Goal: Information Seeking & Learning: Learn about a topic

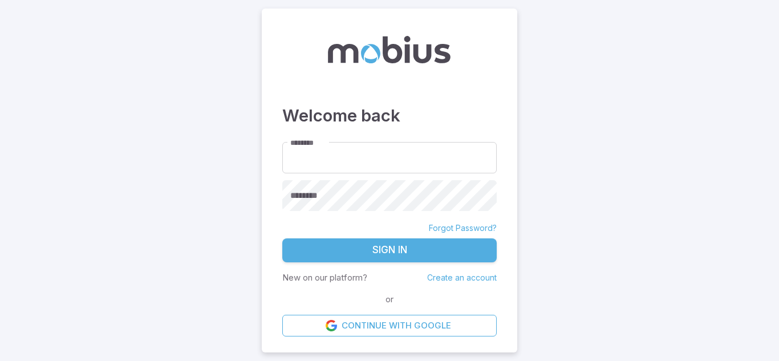
type input "**********"
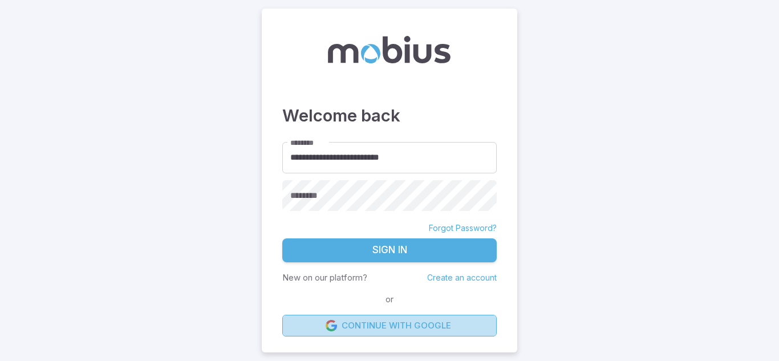
click at [367, 332] on link "Continue with Google" at bounding box center [389, 326] width 215 height 22
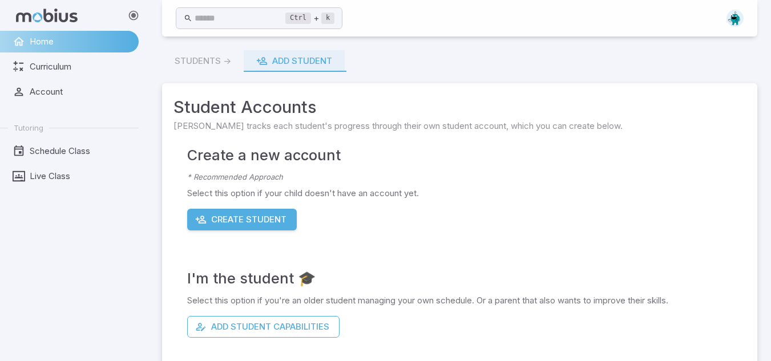
scroll to position [91, 0]
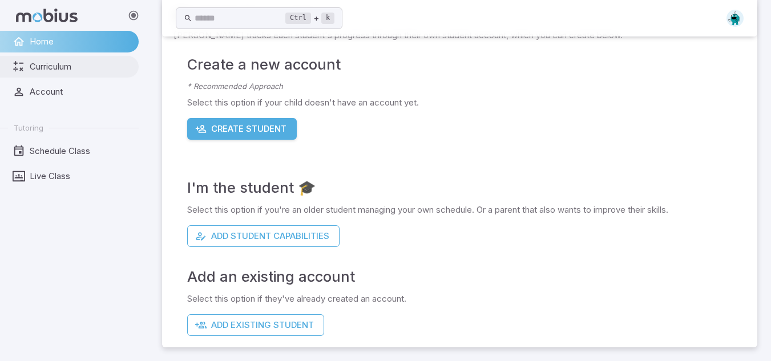
drag, startPoint x: 269, startPoint y: 136, endPoint x: 62, endPoint y: 59, distance: 221.2
click at [62, 59] on div "Home Curriculum Account Tutoring Schedule Class Live Class Ctrl + k ​ Students …" at bounding box center [385, 135] width 771 height 452
click at [62, 59] on link "Curriculum" at bounding box center [69, 67] width 139 height 22
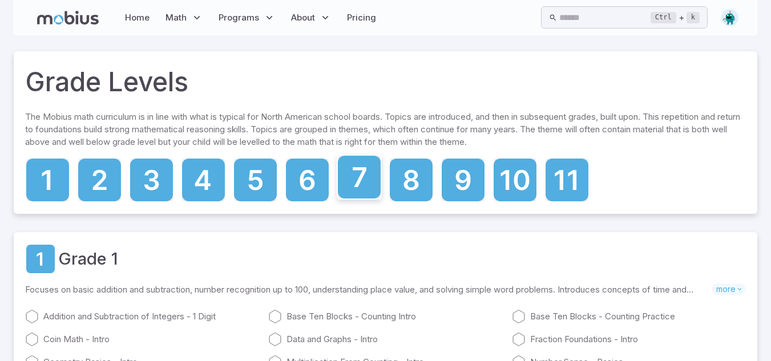
click at [357, 173] on icon at bounding box center [359, 177] width 43 height 43
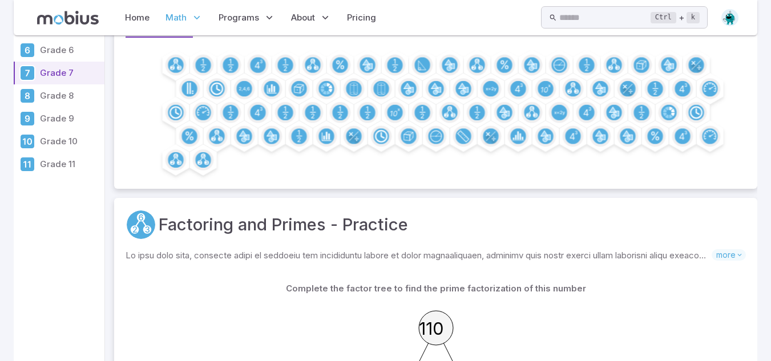
scroll to position [126, 0]
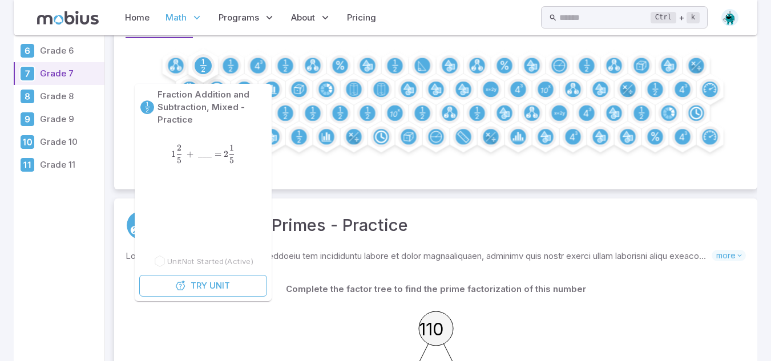
click at [192, 67] on div at bounding box center [203, 65] width 23 height 23
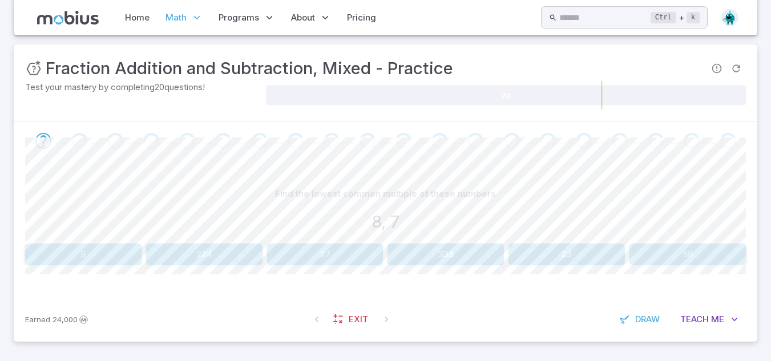
scroll to position [153, 0]
click at [727, 256] on button "56" at bounding box center [687, 254] width 116 height 22
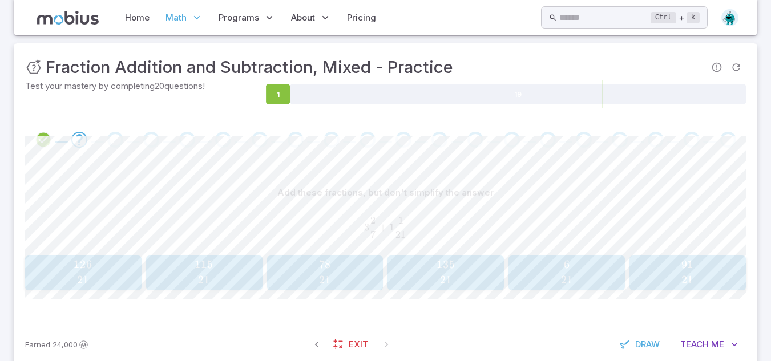
click at [383, 216] on div "3 2 7 + 1 1 21 3\frac{2}{7} + 1\frac{1}{21} 3 7 2 ​ + 1 21 1 ​" at bounding box center [385, 227] width 721 height 38
click at [383, 217] on div "3 2 7 + 1 1 21 3\frac{2}{7} + 1\frac{1}{21} 3 7 2 ​ + 1 21 1 ​" at bounding box center [385, 227] width 721 height 38
click at [386, 218] on span "3 7 2 ​ +" at bounding box center [376, 227] width 25 height 21
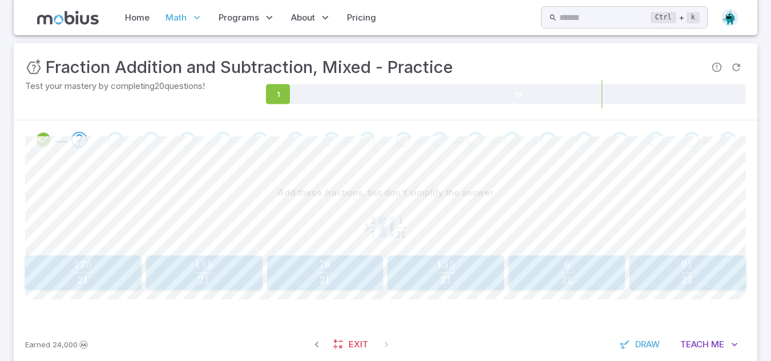
click at [386, 218] on span "3 7 2 ​ +" at bounding box center [376, 227] width 25 height 21
click at [342, 221] on span "3 7 2 ​ + 1 21 1 ​" at bounding box center [385, 227] width 721 height 21
drag, startPoint x: 342, startPoint y: 221, endPoint x: 463, endPoint y: 237, distance: 122.0
click at [463, 237] on span "3 7 2 ​ + 1 21 1 ​" at bounding box center [385, 227] width 721 height 21
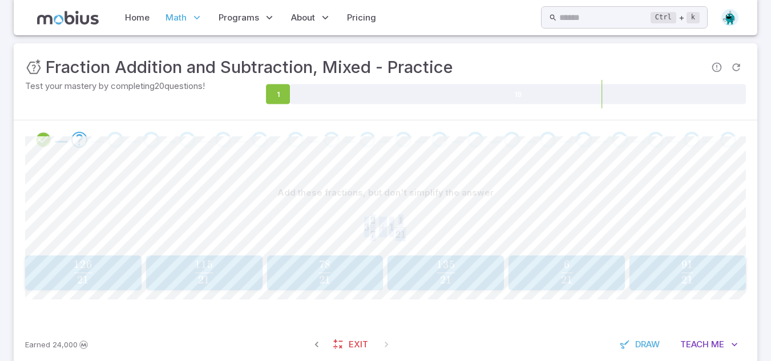
copy span "3 7 2 ​ + 1 21 1 ​"
click at [502, 134] on span at bounding box center [511, 140] width 27 height 16
click at [718, 342] on span "Me" at bounding box center [717, 344] width 13 height 13
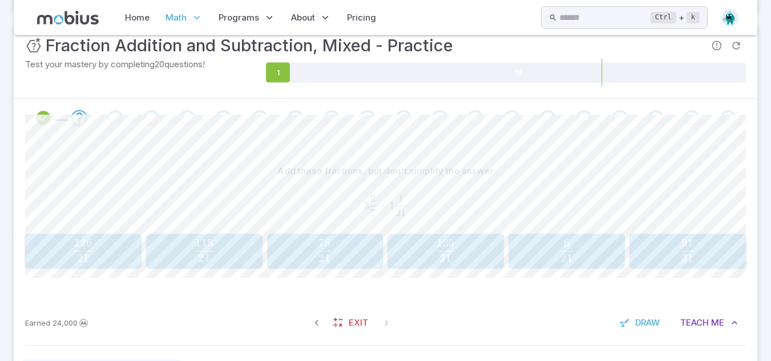
scroll to position [165, 0]
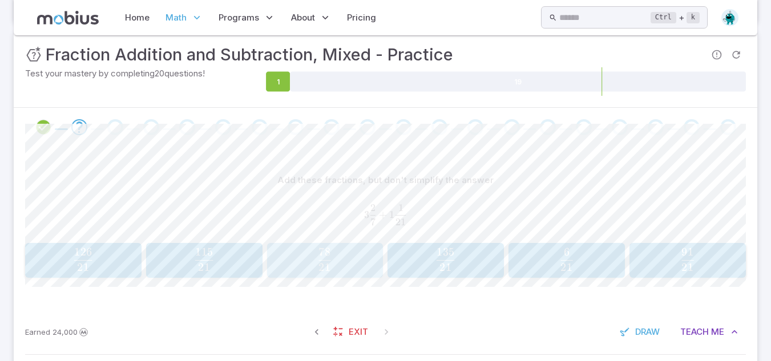
click at [338, 263] on span "21 78 ​" at bounding box center [324, 259] width 100 height 23
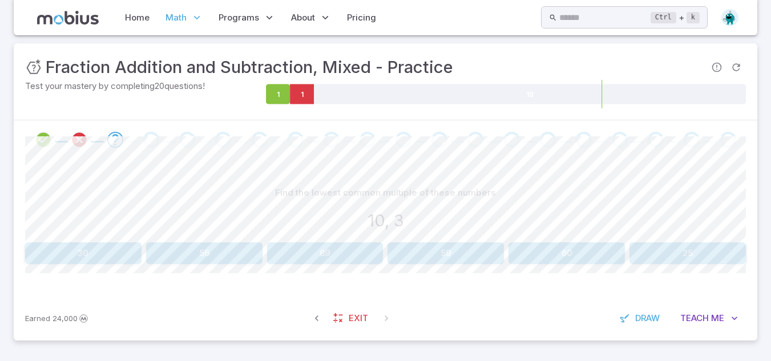
scroll to position [153, 0]
click at [116, 250] on button "30" at bounding box center [83, 254] width 116 height 22
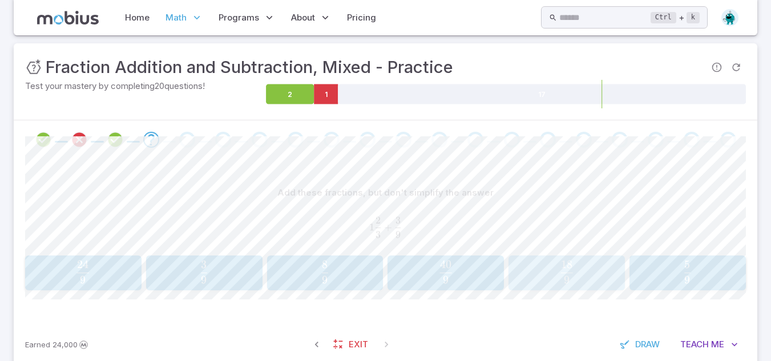
click at [537, 290] on button "18 9 \frac{18}{9} 9 18 ​" at bounding box center [566, 273] width 116 height 35
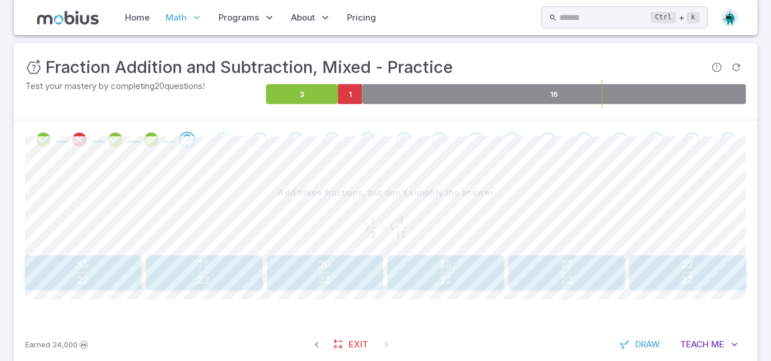
click at [399, 95] on icon at bounding box center [554, 94] width 384 height 20
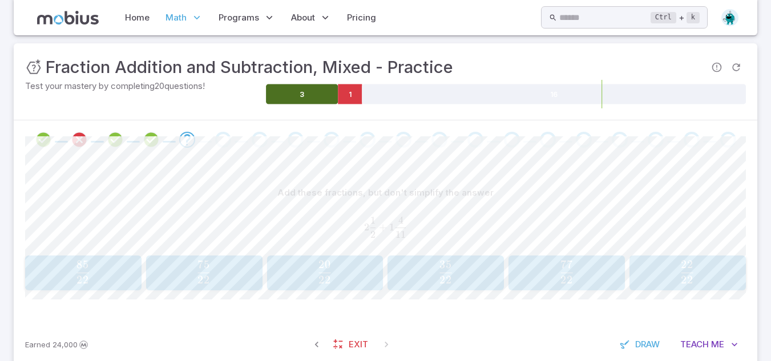
click at [301, 96] on icon at bounding box center [302, 94] width 72 height 20
click at [407, 107] on foreignobject at bounding box center [506, 94] width 480 height 29
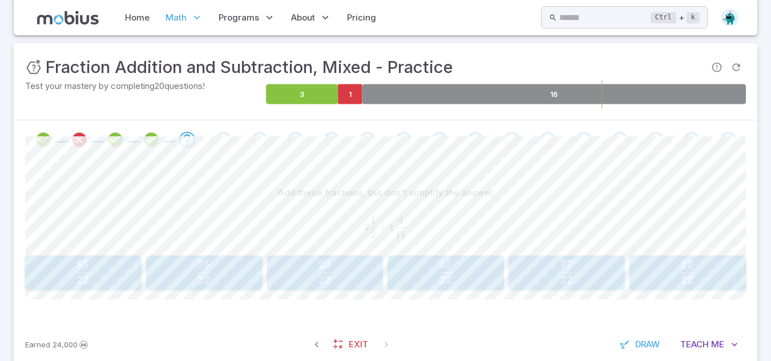
click at [387, 98] on icon at bounding box center [554, 94] width 384 height 20
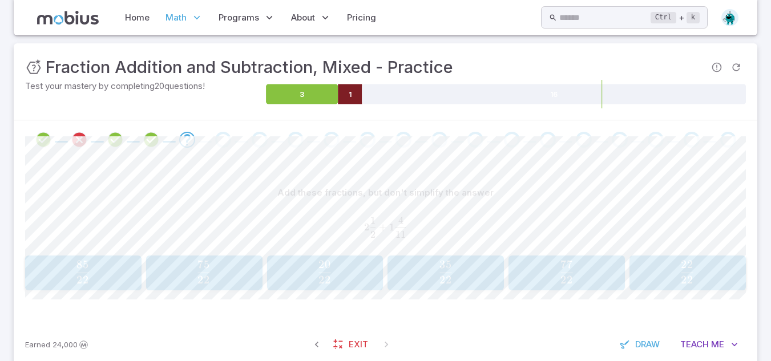
click at [361, 97] on icon at bounding box center [350, 94] width 24 height 20
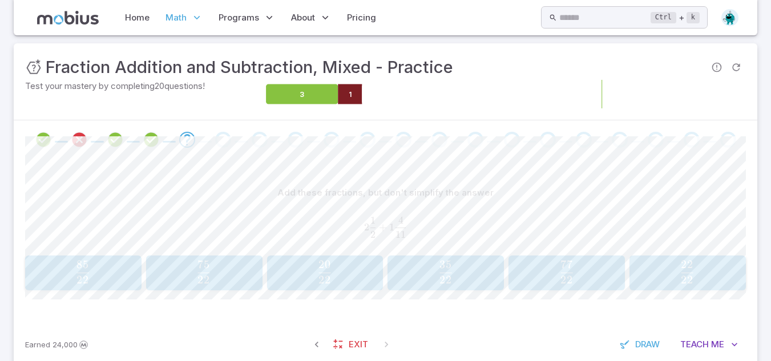
click at [365, 97] on g "3 1 16" at bounding box center [506, 94] width 480 height 20
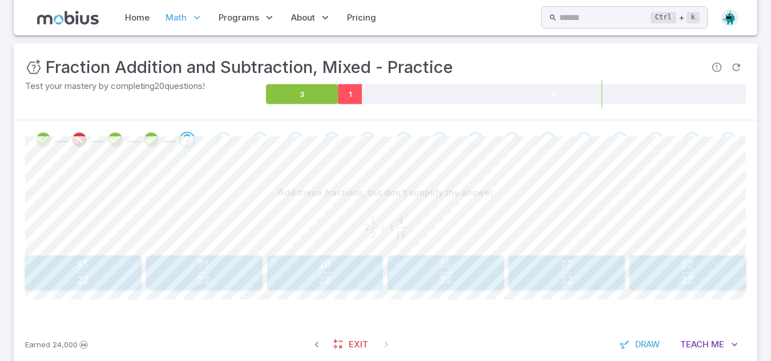
click at [361, 95] on icon at bounding box center [350, 94] width 24 height 20
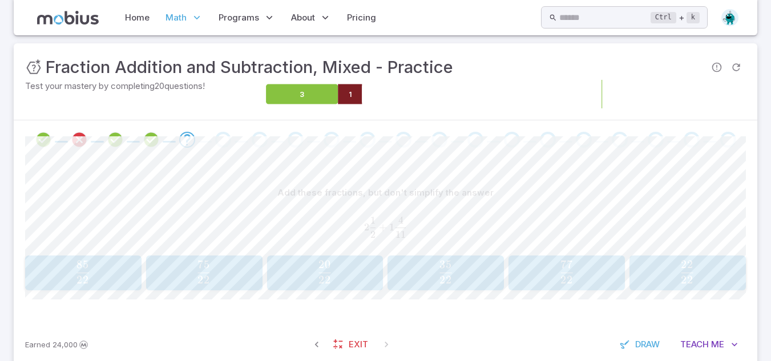
click at [365, 95] on g "3 1 16" at bounding box center [506, 94] width 480 height 20
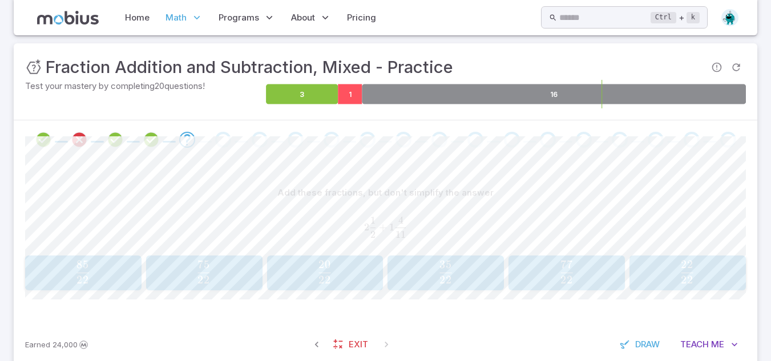
drag, startPoint x: 365, startPoint y: 95, endPoint x: 359, endPoint y: 95, distance: 5.7
click at [359, 95] on g "3 1 16" at bounding box center [506, 94] width 480 height 20
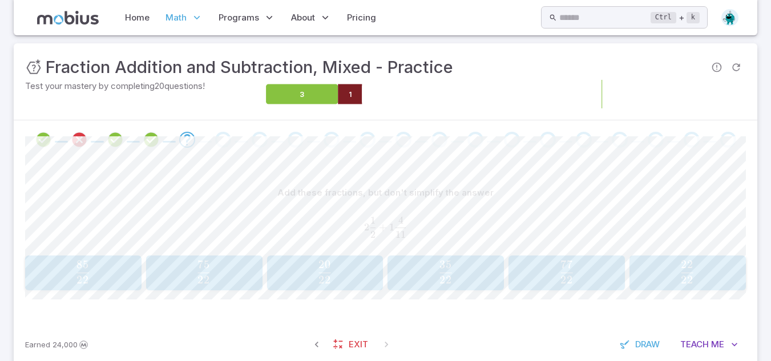
click at [363, 95] on g "3 1 16" at bounding box center [506, 94] width 480 height 20
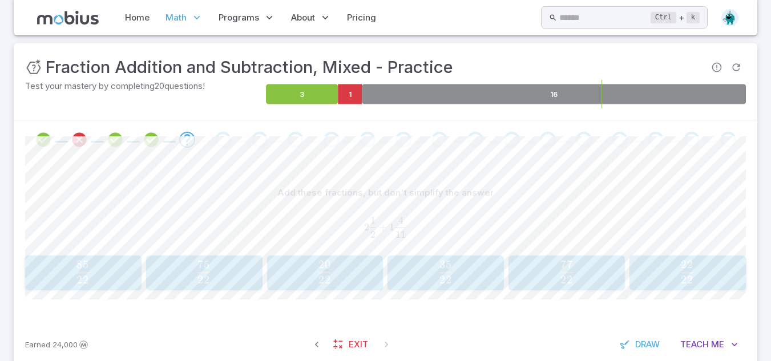
click at [363, 95] on icon at bounding box center [554, 94] width 384 height 20
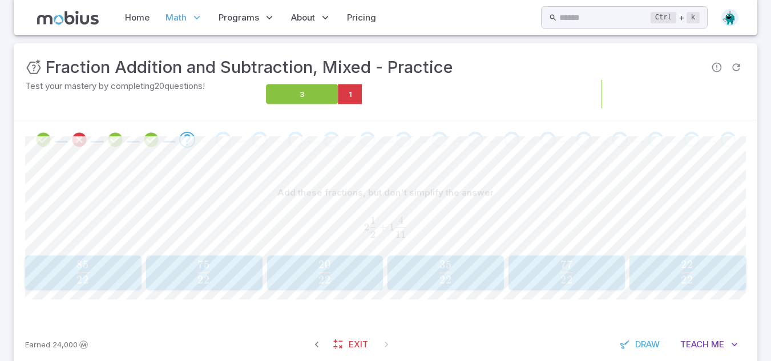
click at [363, 95] on icon at bounding box center [554, 94] width 384 height 20
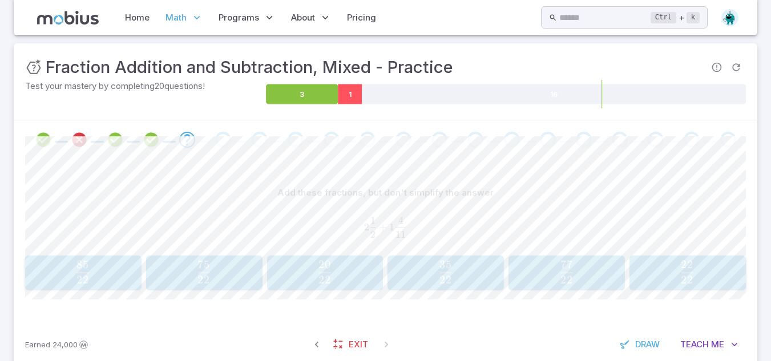
click at [362, 95] on g "3 1 16" at bounding box center [506, 94] width 480 height 20
click at [362, 95] on icon at bounding box center [350, 94] width 24 height 20
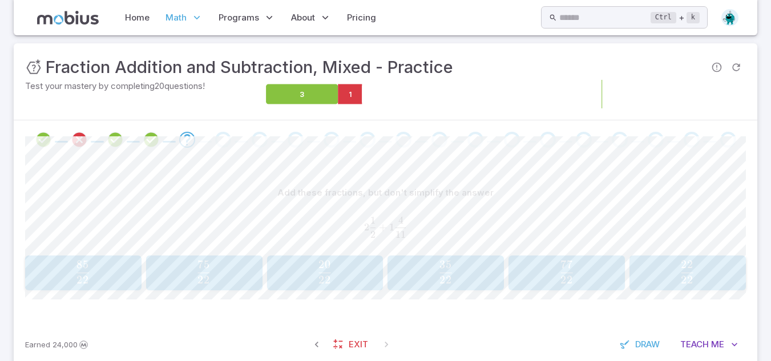
click at [362, 95] on g "3 1 16" at bounding box center [506, 94] width 480 height 20
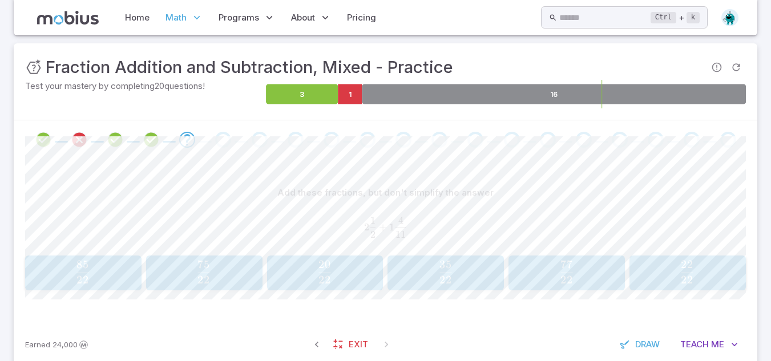
click at [362, 95] on icon at bounding box center [554, 94] width 384 height 20
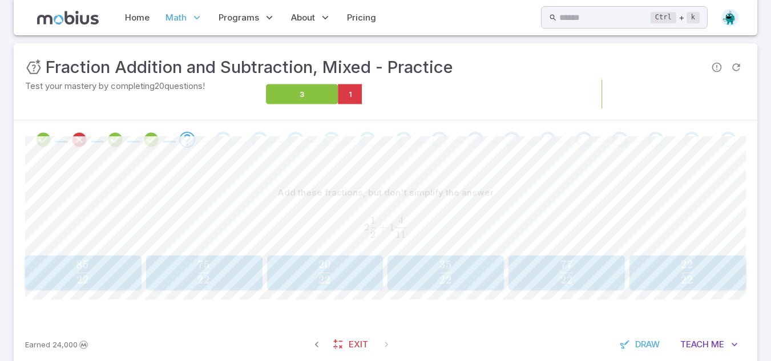
click at [362, 95] on icon at bounding box center [554, 94] width 384 height 20
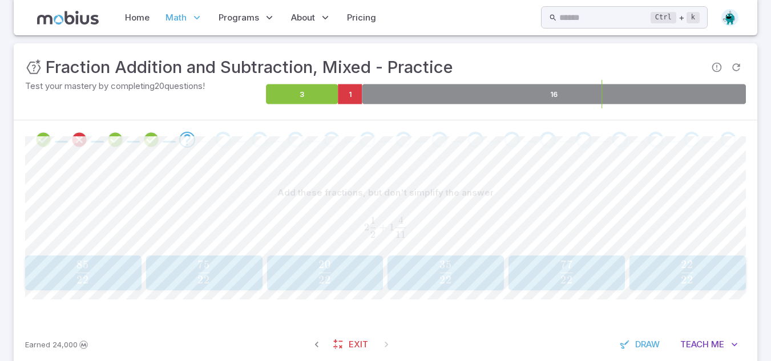
click at [362, 95] on icon at bounding box center [554, 94] width 384 height 20
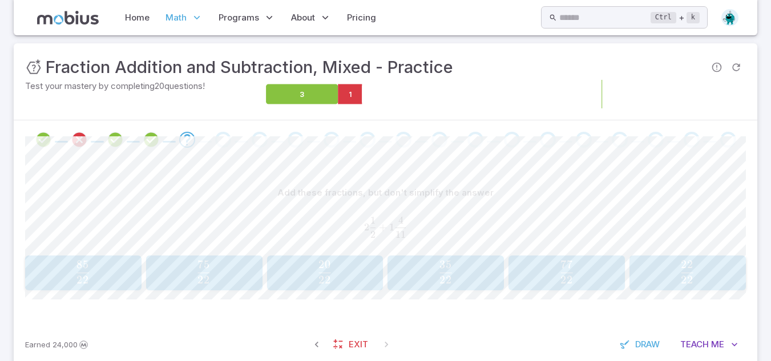
click at [362, 95] on icon at bounding box center [554, 94] width 384 height 20
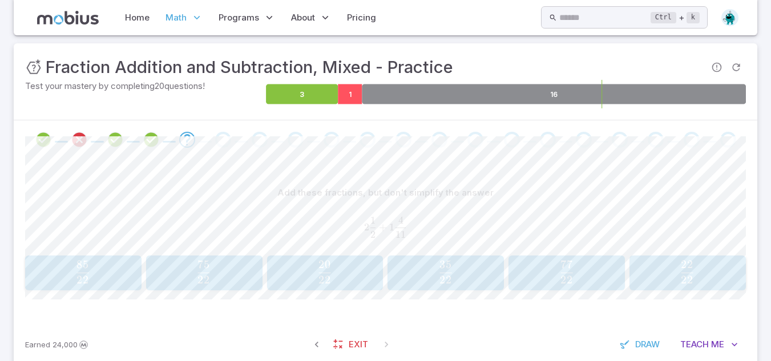
click at [358, 95] on g "3 1 16" at bounding box center [506, 94] width 480 height 20
click at [358, 95] on icon at bounding box center [350, 94] width 24 height 20
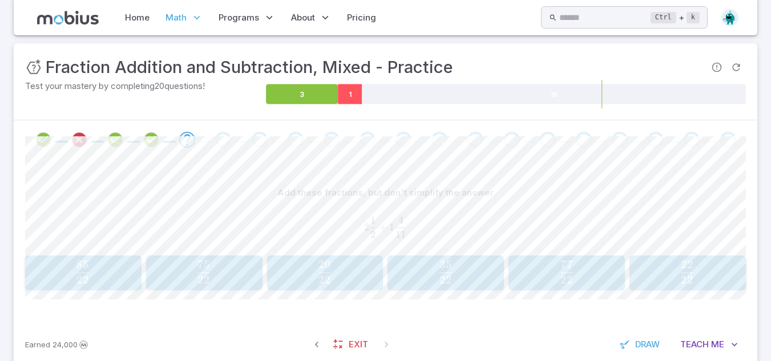
click at [361, 95] on icon at bounding box center [350, 94] width 24 height 20
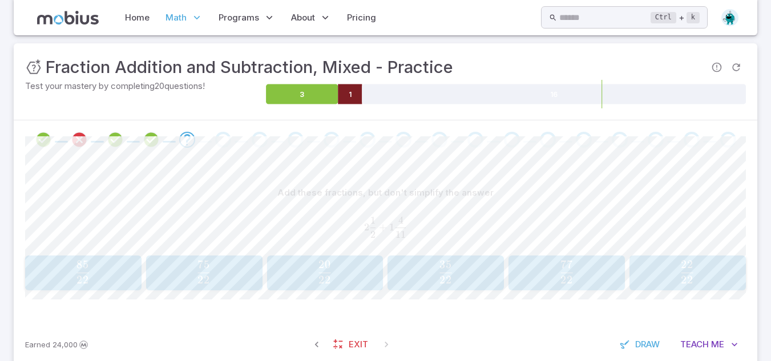
click at [361, 95] on icon at bounding box center [350, 94] width 24 height 20
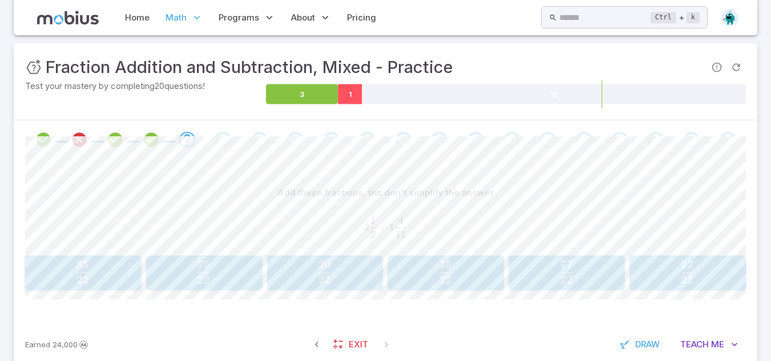
drag, startPoint x: 361, startPoint y: 95, endPoint x: 369, endPoint y: 95, distance: 7.4
click at [369, 95] on g "3 1 16" at bounding box center [506, 94] width 480 height 20
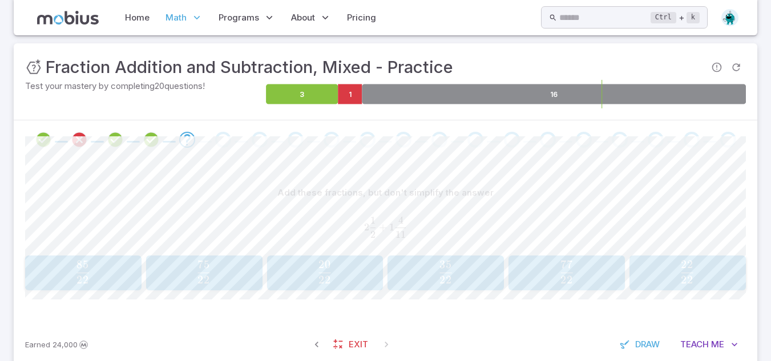
click at [369, 95] on icon at bounding box center [554, 94] width 384 height 20
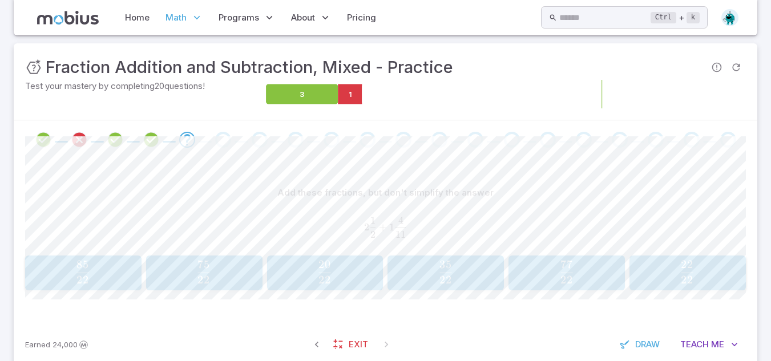
click at [369, 95] on icon at bounding box center [554, 94] width 384 height 20
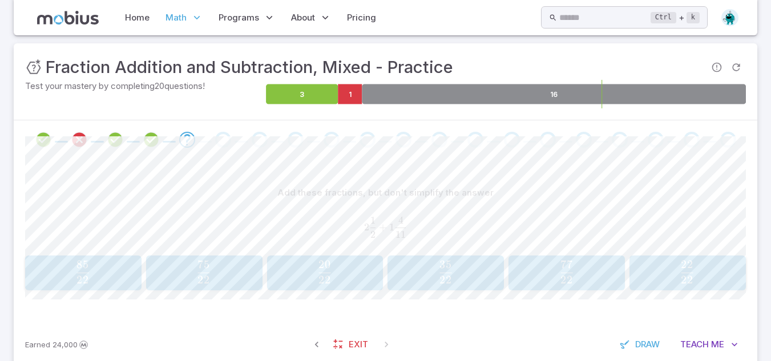
click at [369, 95] on icon at bounding box center [554, 94] width 384 height 20
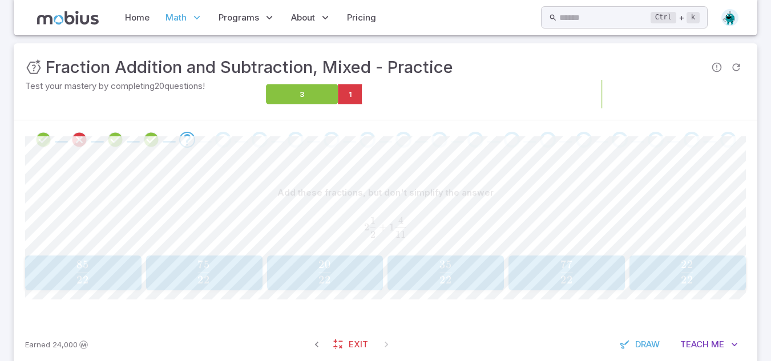
click at [363, 94] on icon at bounding box center [554, 94] width 384 height 20
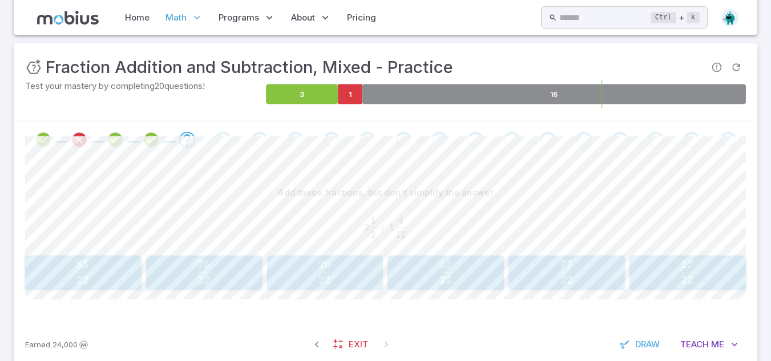
click at [363, 94] on icon at bounding box center [554, 94] width 384 height 20
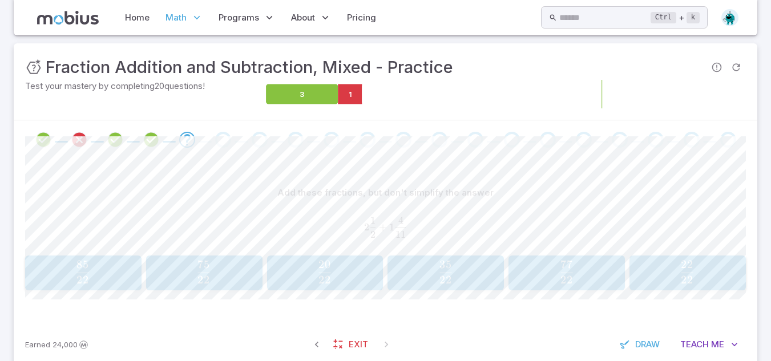
drag, startPoint x: 363, startPoint y: 94, endPoint x: 357, endPoint y: 99, distance: 8.9
click at [357, 99] on g "3 1 16" at bounding box center [506, 94] width 480 height 20
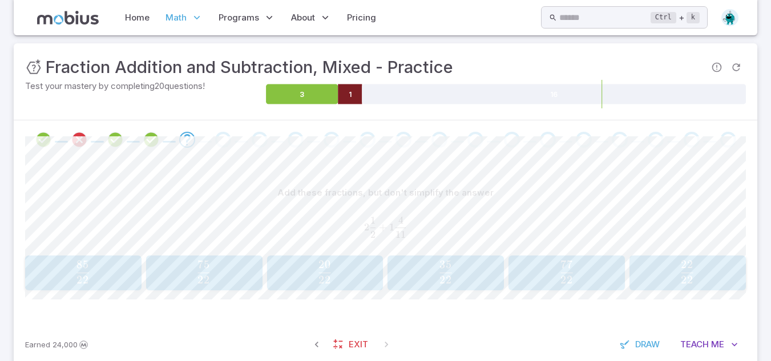
click at [357, 99] on icon at bounding box center [350, 94] width 24 height 20
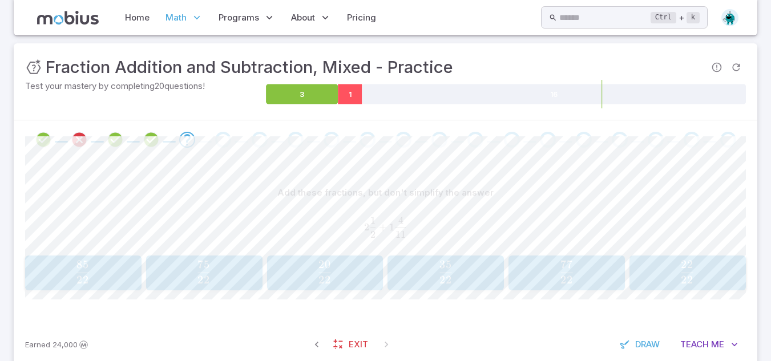
click at [357, 99] on icon at bounding box center [350, 94] width 24 height 20
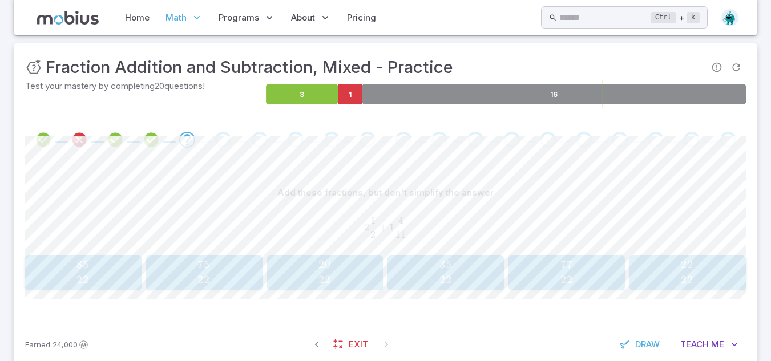
click at [385, 98] on icon at bounding box center [554, 94] width 384 height 20
click at [321, 104] on foreignobject at bounding box center [506, 94] width 480 height 29
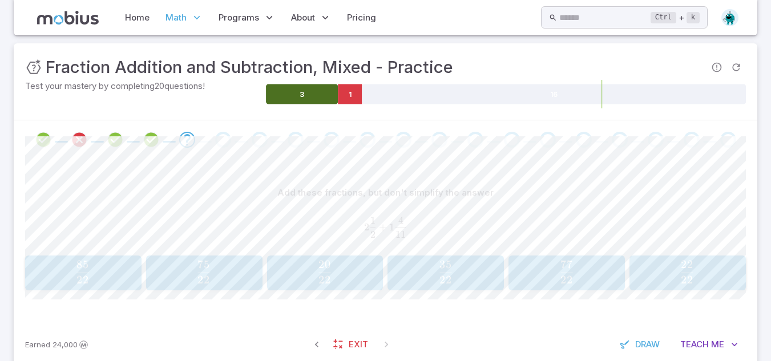
click at [320, 100] on icon at bounding box center [302, 94] width 72 height 20
click at [346, 101] on icon at bounding box center [350, 94] width 24 height 20
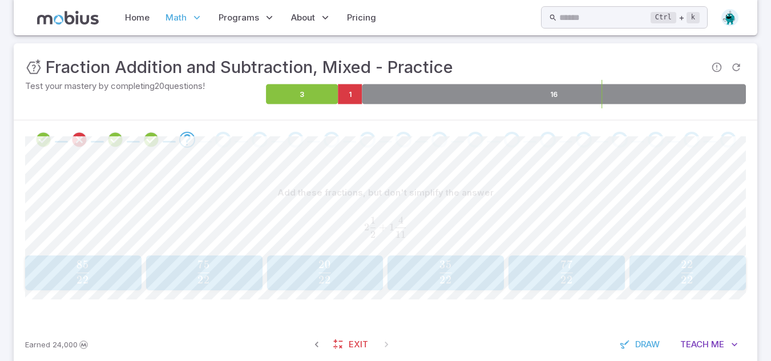
click at [406, 92] on icon at bounding box center [554, 94] width 384 height 20
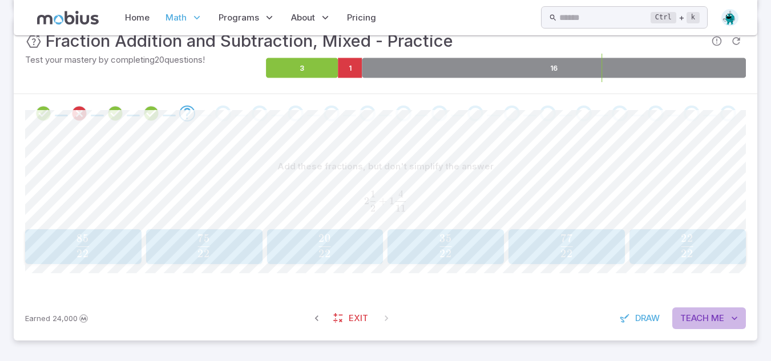
click at [690, 324] on span "Teach" at bounding box center [694, 318] width 29 height 13
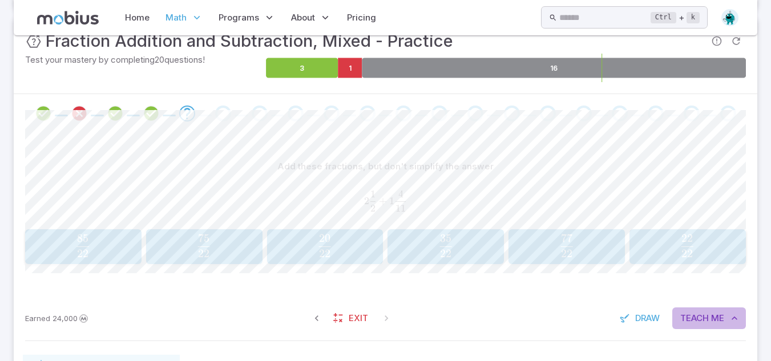
click at [690, 324] on span "Teach" at bounding box center [694, 318] width 29 height 13
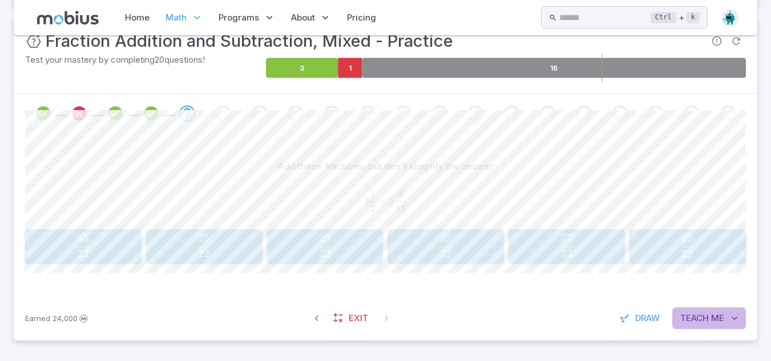
click at [690, 324] on span "Teach" at bounding box center [694, 318] width 29 height 13
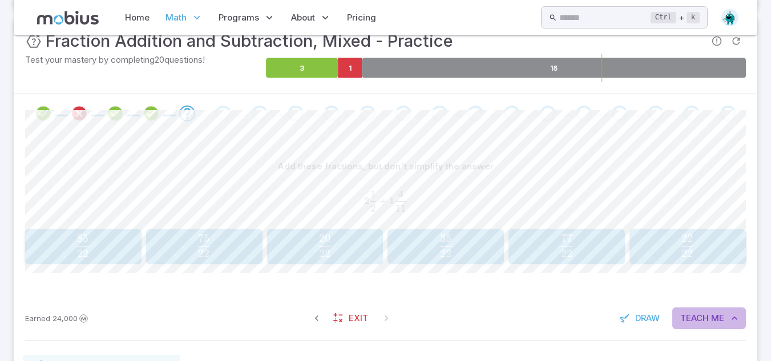
click at [690, 324] on span "Teach" at bounding box center [694, 318] width 29 height 13
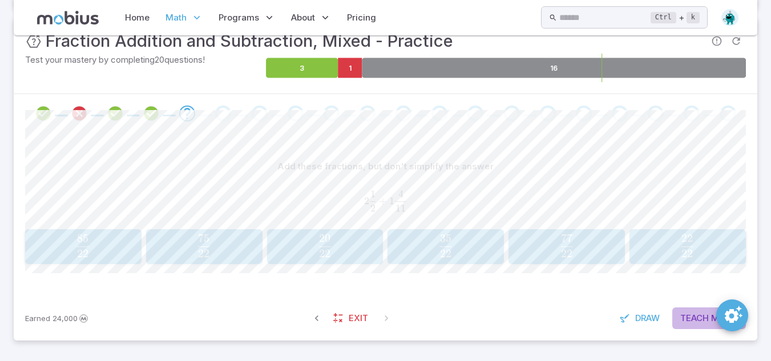
click at [690, 324] on span "Teach" at bounding box center [694, 318] width 29 height 13
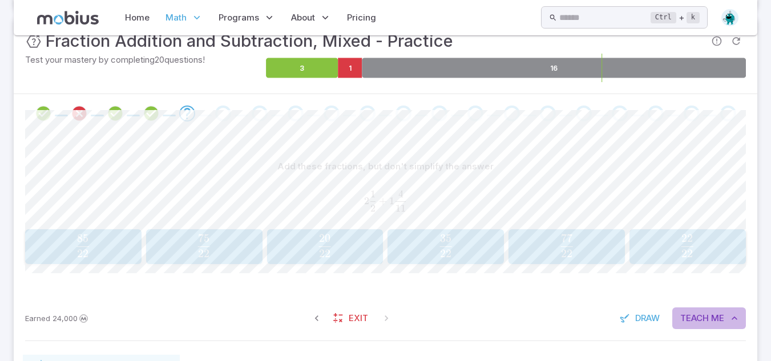
click at [690, 324] on span "Teach" at bounding box center [694, 318] width 29 height 13
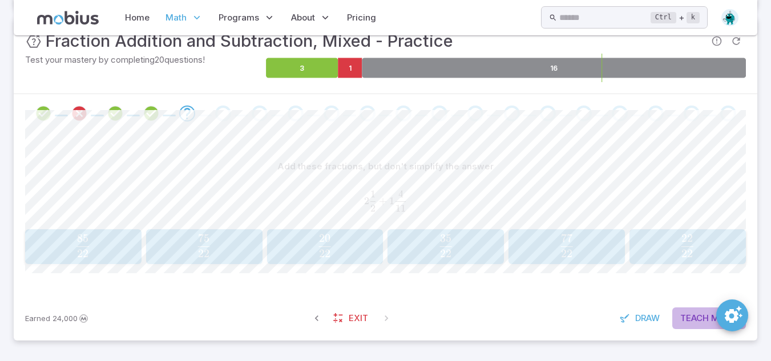
click at [690, 324] on span "Teach" at bounding box center [694, 318] width 29 height 13
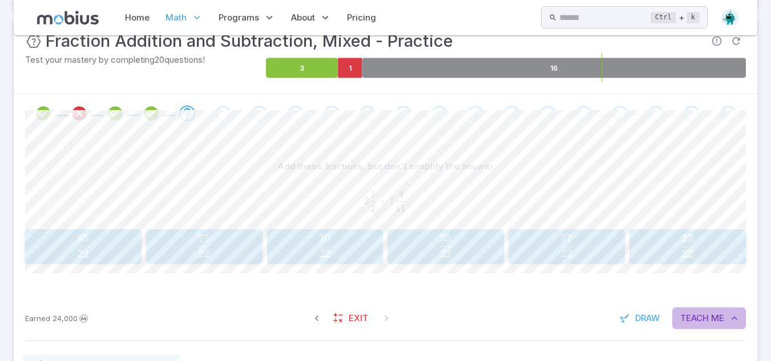
click at [690, 324] on span "Teach" at bounding box center [694, 318] width 29 height 13
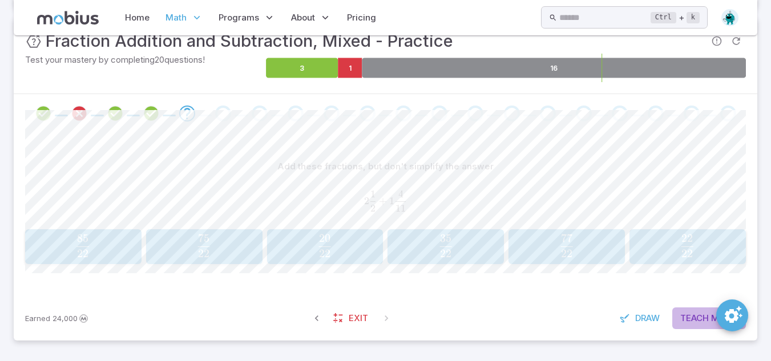
click at [690, 324] on span "Teach" at bounding box center [694, 318] width 29 height 13
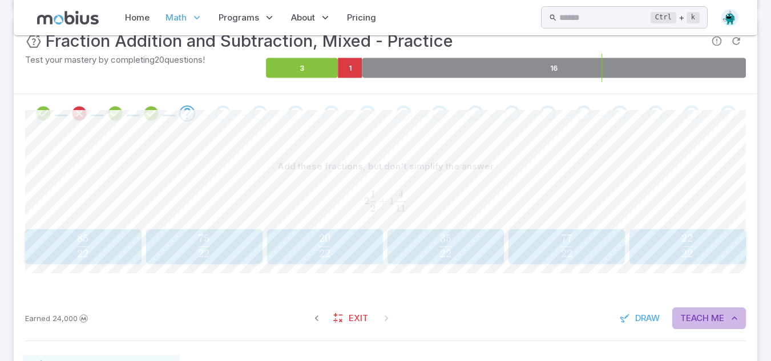
click at [690, 324] on span "Teach" at bounding box center [694, 318] width 29 height 13
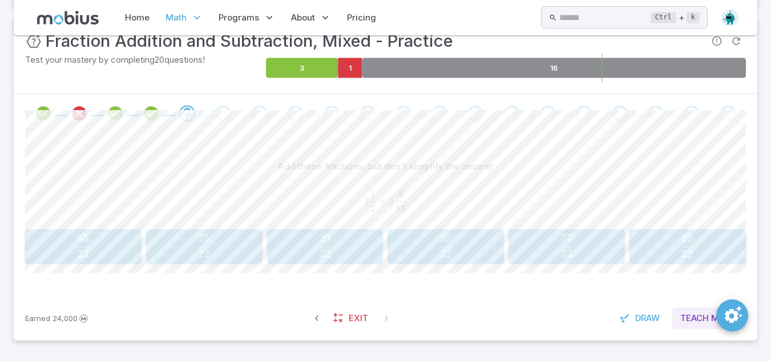
click at [690, 324] on span "Teach" at bounding box center [694, 318] width 29 height 13
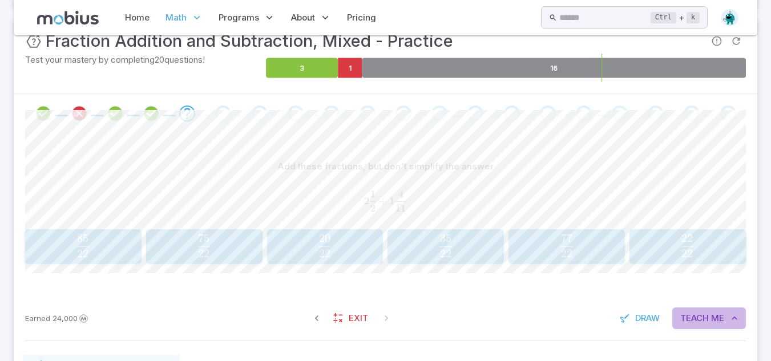
click at [690, 324] on span "Teach" at bounding box center [694, 318] width 29 height 13
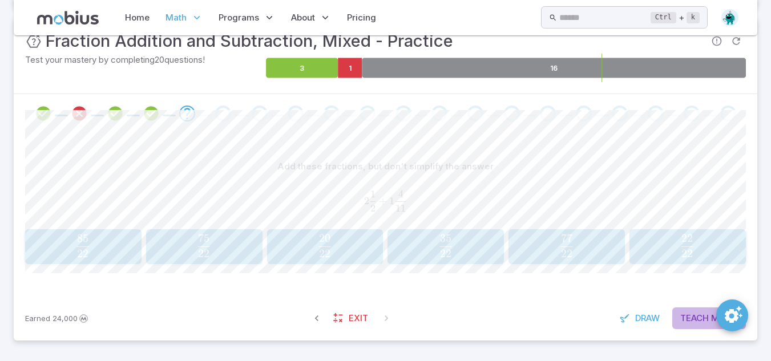
click at [690, 324] on span "Teach" at bounding box center [694, 318] width 29 height 13
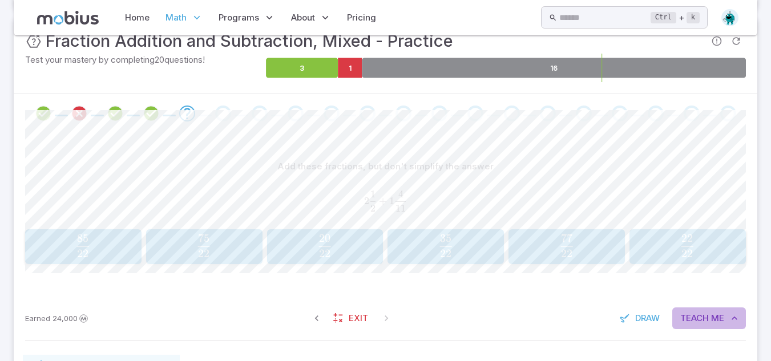
click at [690, 324] on span "Teach" at bounding box center [694, 318] width 29 height 13
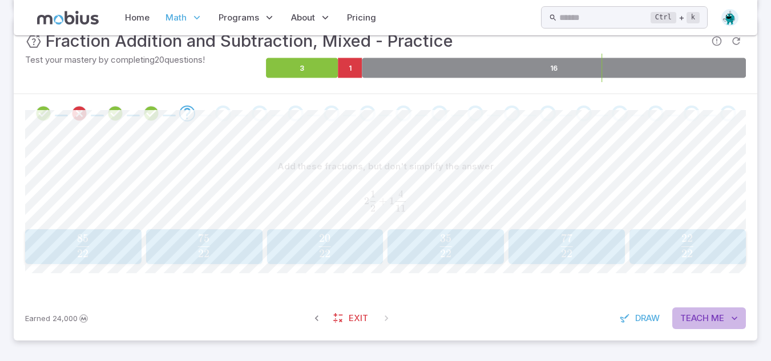
click at [690, 324] on span "Teach" at bounding box center [694, 318] width 29 height 13
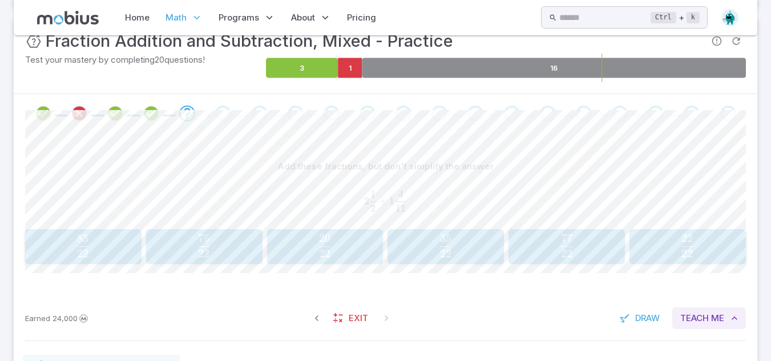
click at [690, 324] on span "Teach" at bounding box center [694, 318] width 29 height 13
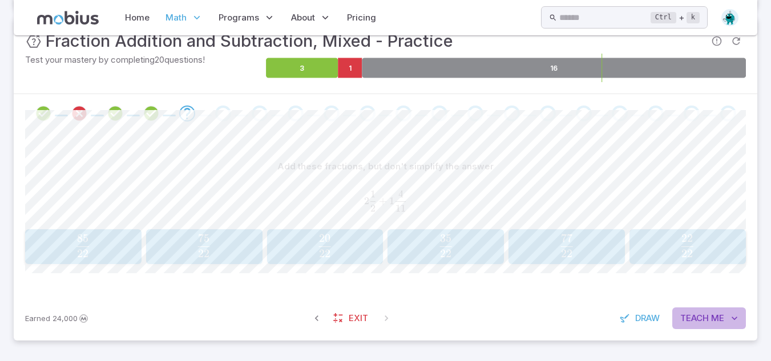
click at [690, 324] on span "Teach" at bounding box center [694, 318] width 29 height 13
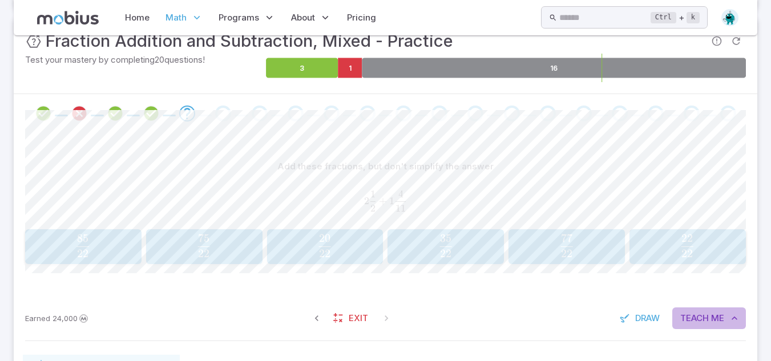
click at [690, 324] on span "Teach" at bounding box center [694, 318] width 29 height 13
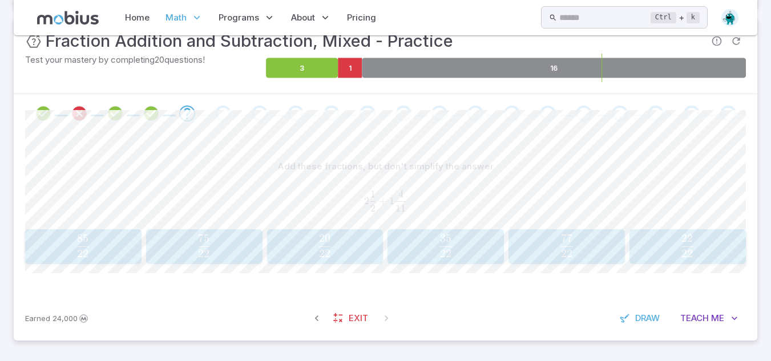
click at [341, 266] on div "Add these fractions, but don't simplify the answer 2 1 2 + 1 4 11 2\frac{1}{2} …" at bounding box center [385, 214] width 721 height 163
click at [337, 249] on span "22 20 ​" at bounding box center [324, 246] width 101 height 23
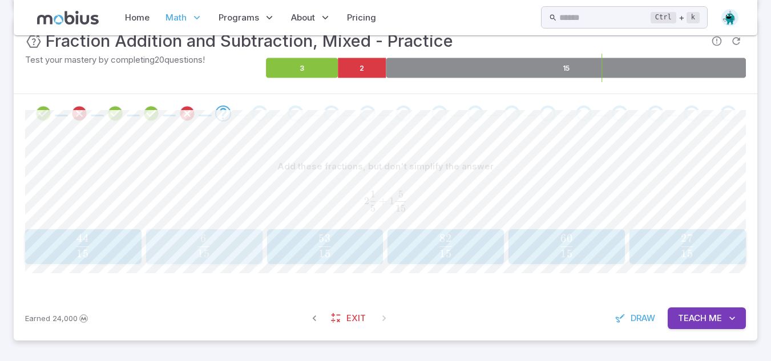
click at [250, 250] on span "15 6 ​" at bounding box center [203, 246] width 101 height 23
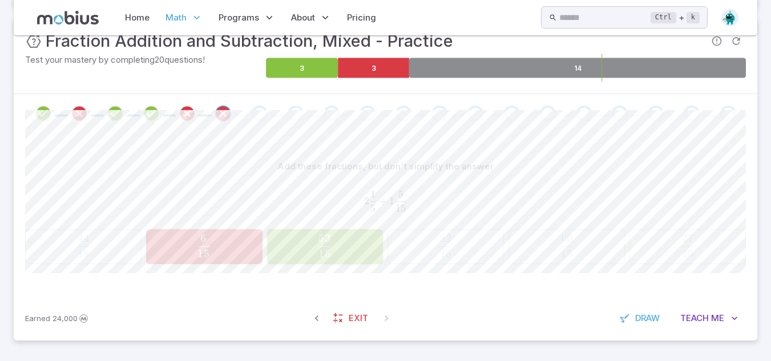
scroll to position [153, 0]
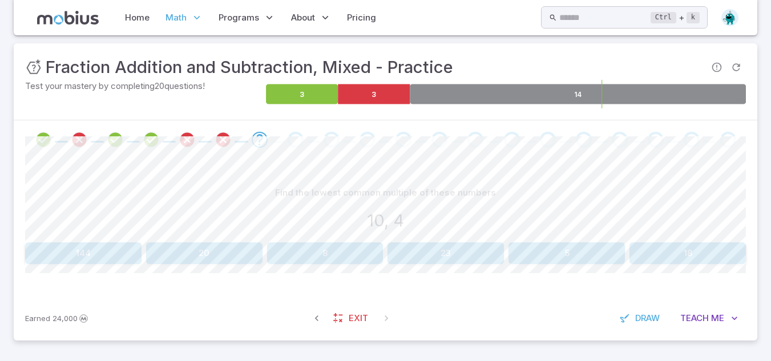
click at [221, 251] on button "20" at bounding box center [204, 254] width 116 height 22
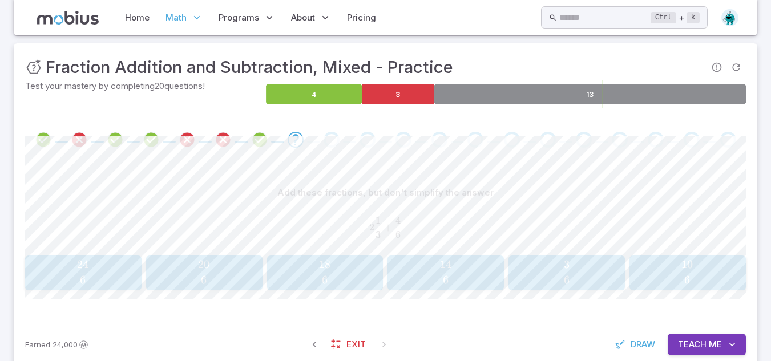
click at [718, 354] on button "Teach Me" at bounding box center [707, 345] width 78 height 22
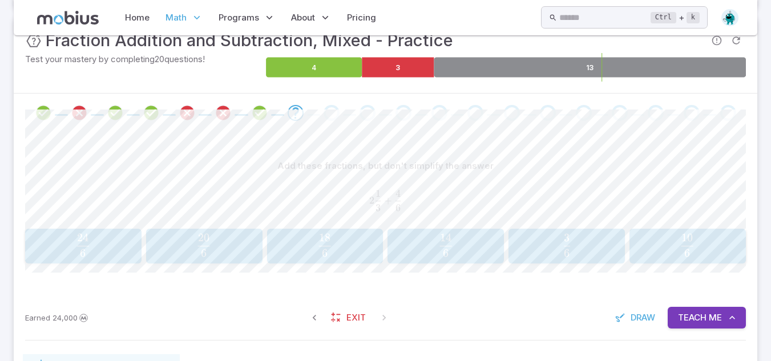
scroll to position [179, 0]
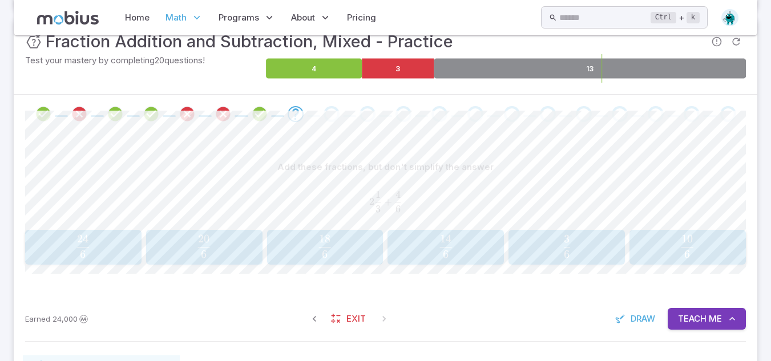
click at [339, 248] on span "6 18 ​" at bounding box center [324, 246] width 101 height 23
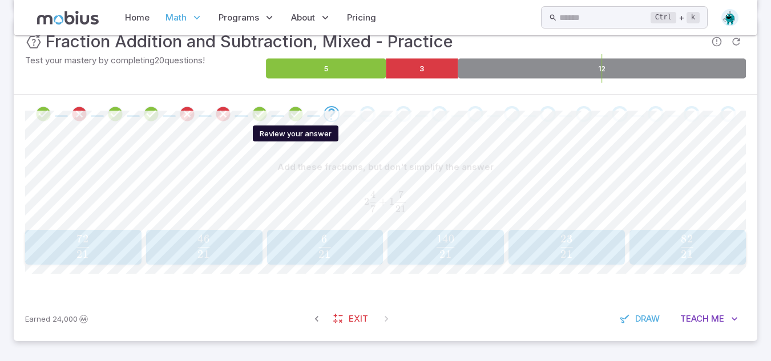
click at [292, 118] on icon "Review your answer" at bounding box center [295, 114] width 17 height 17
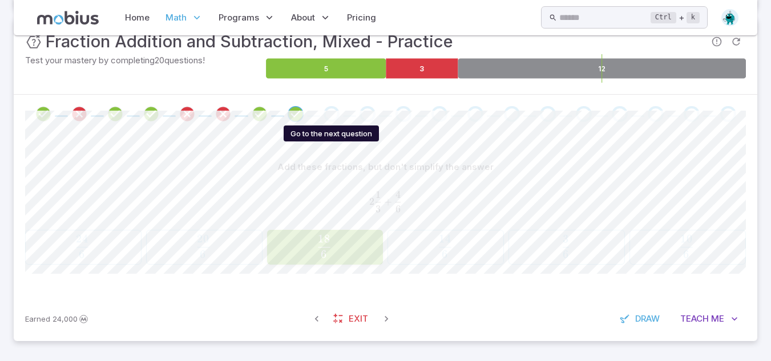
click at [337, 109] on div "Go to the next question" at bounding box center [332, 114] width 16 height 16
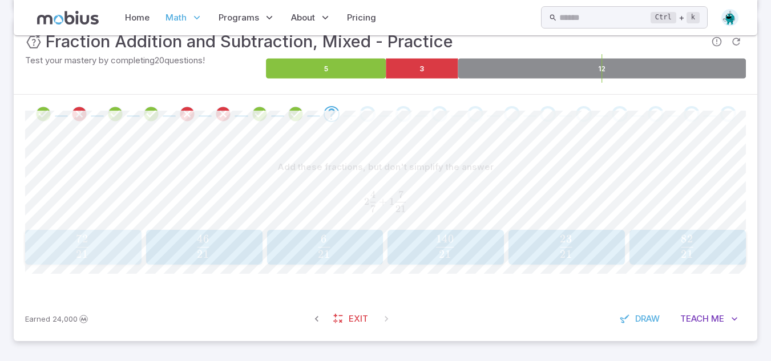
click at [88, 231] on button "72 21 \frac{72}{21} 21 72 ​" at bounding box center [83, 247] width 116 height 35
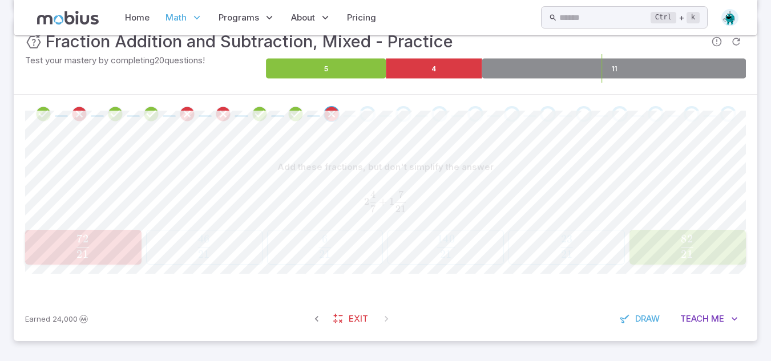
scroll to position [153, 0]
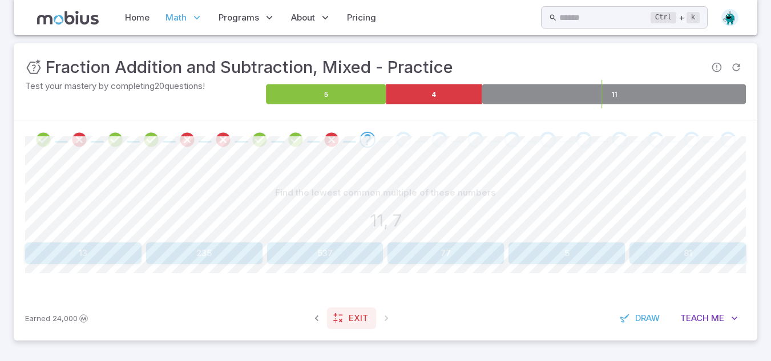
drag, startPoint x: 340, startPoint y: 330, endPoint x: 339, endPoint y: 316, distance: 14.3
click at [339, 316] on div "Earned 24,000 Exit Draw Teach Me" at bounding box center [386, 318] width 744 height 45
click at [339, 316] on icon at bounding box center [338, 318] width 11 height 11
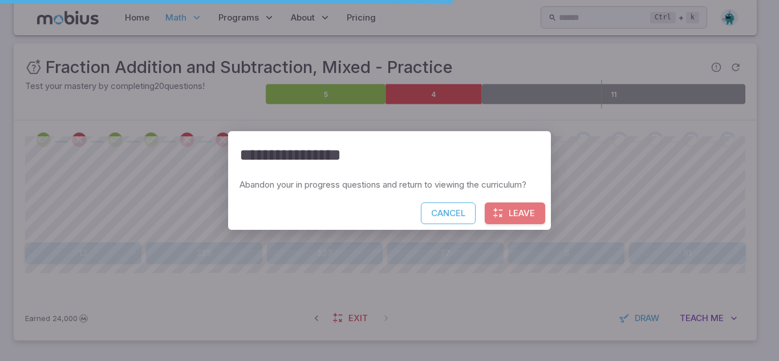
click at [506, 222] on button "Leave" at bounding box center [515, 214] width 60 height 22
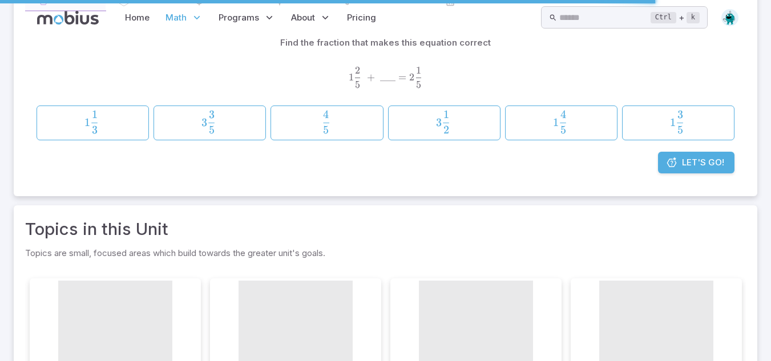
scroll to position [0, 0]
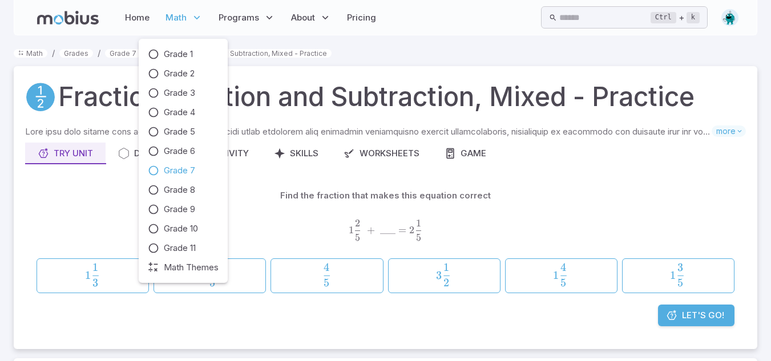
click at [180, 167] on span "Grade 7" at bounding box center [179, 170] width 31 height 13
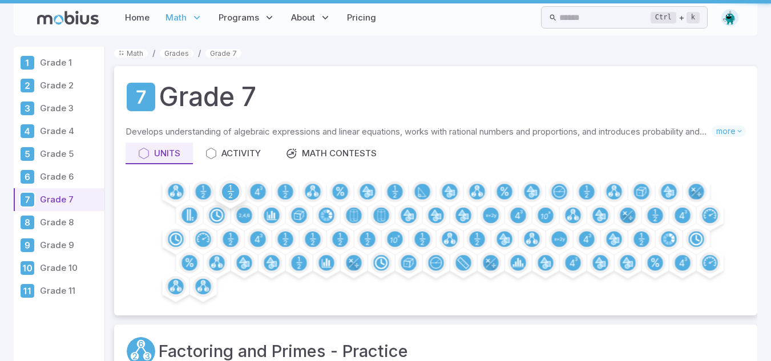
click at [235, 192] on circle at bounding box center [230, 191] width 17 height 17
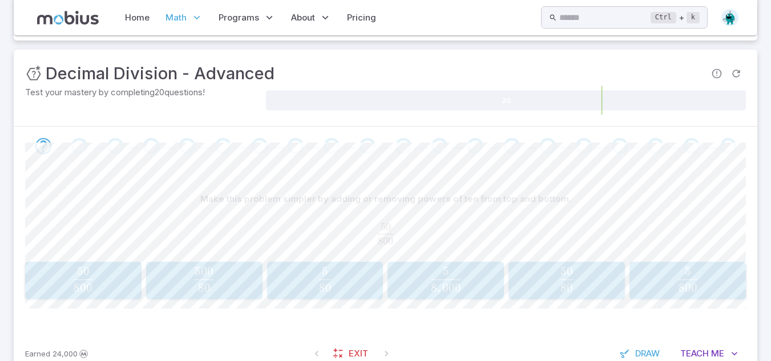
scroll to position [147, 0]
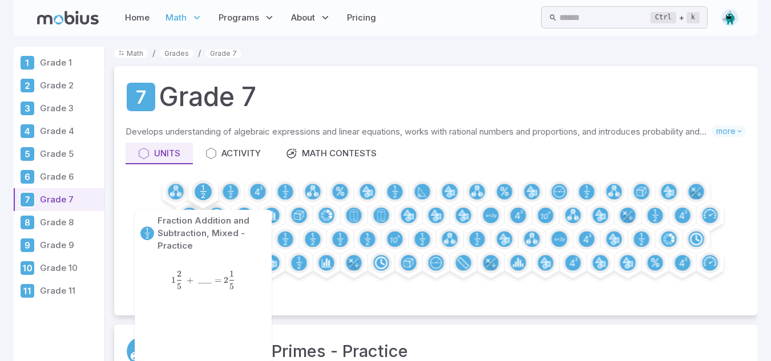
click at [206, 196] on circle at bounding box center [203, 191] width 17 height 17
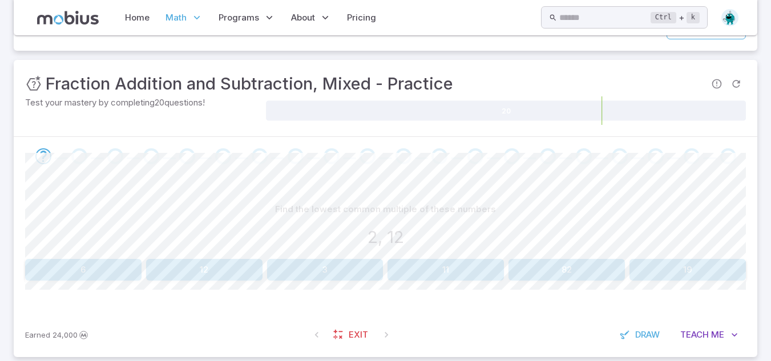
scroll to position [153, 0]
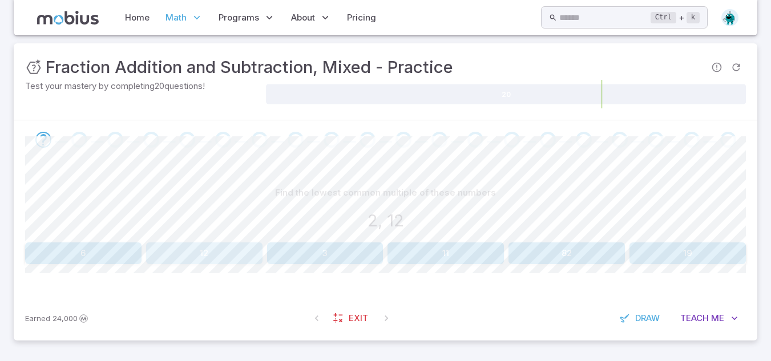
click at [222, 255] on button "12" at bounding box center [204, 254] width 116 height 22
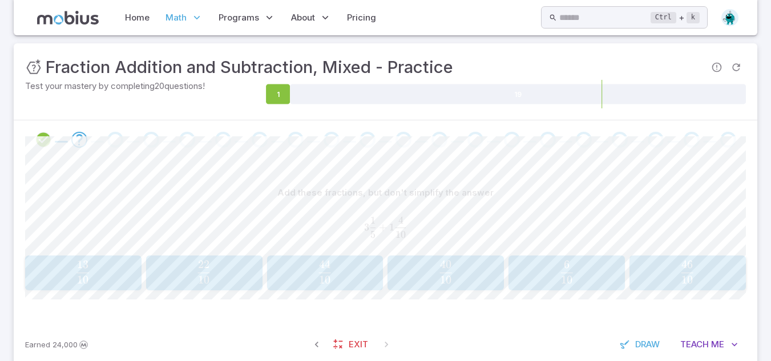
click at [249, 270] on span "10 22 ​" at bounding box center [203, 272] width 101 height 23
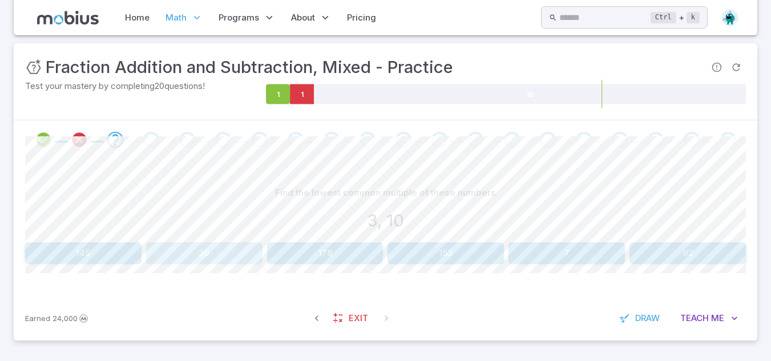
click at [200, 251] on button "30" at bounding box center [204, 254] width 116 height 22
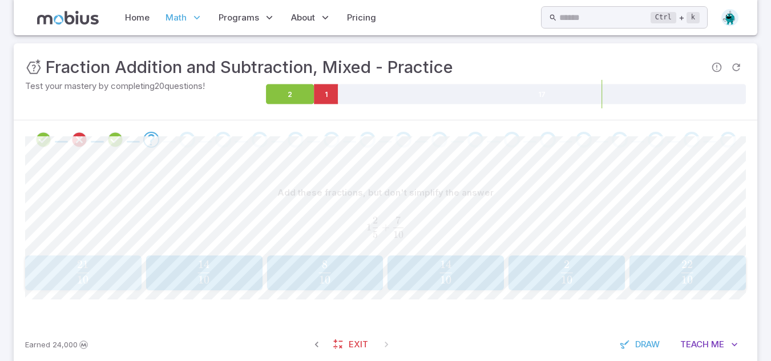
click at [90, 277] on span "10 21 ​" at bounding box center [83, 272] width 13 height 23
click at [380, 183] on div "Add these fractions, but don't simplify the answer" at bounding box center [385, 193] width 721 height 22
click at [693, 256] on button "79 22 \frac{79}{22} 22 79 ​" at bounding box center [687, 273] width 116 height 35
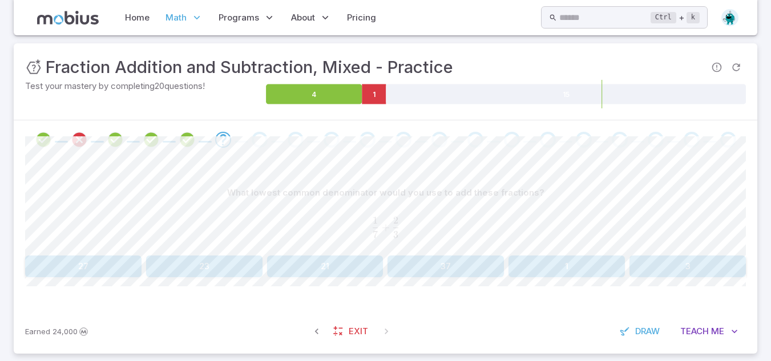
click at [338, 268] on button "21" at bounding box center [325, 267] width 116 height 22
click at [184, 274] on button "77" at bounding box center [204, 267] width 116 height 22
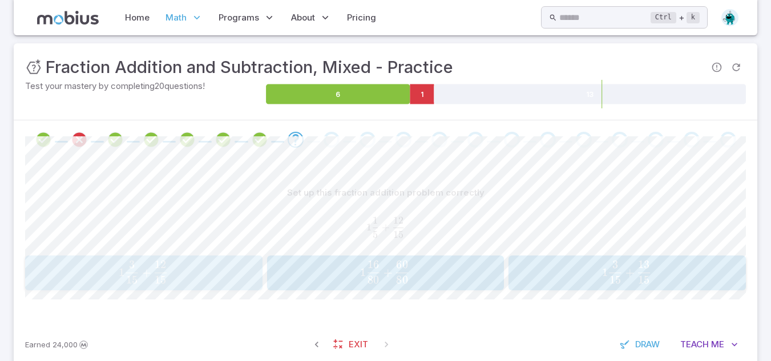
click at [213, 288] on button "1 3 15 + 12 15 1\frac{3}{15} + \frac{12}{15} 1 15 3 ​ + 15 12 ​" at bounding box center [143, 273] width 237 height 35
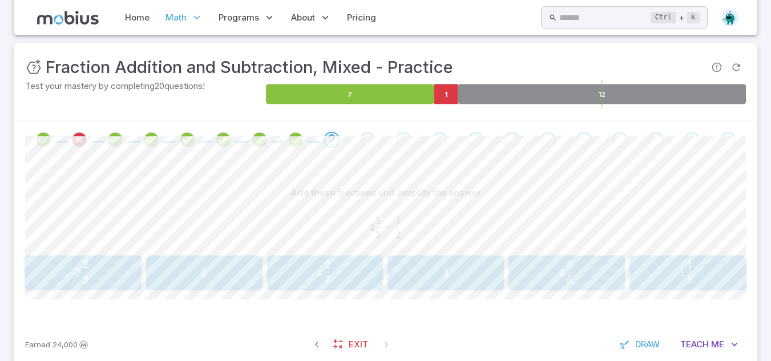
click at [561, 95] on icon at bounding box center [602, 94] width 288 height 20
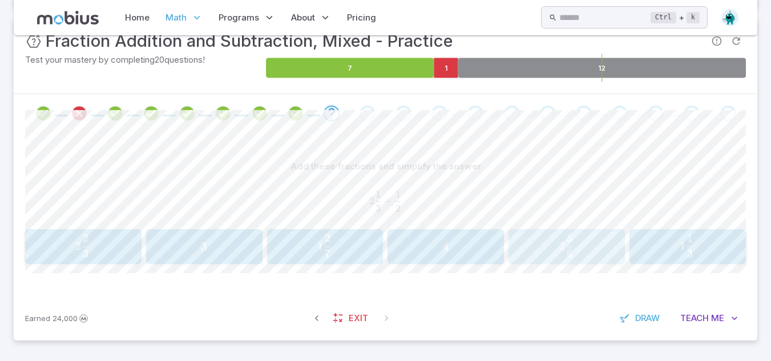
click at [550, 257] on span "2 6 5 ​" at bounding box center [566, 246] width 101 height 23
